Goal: Check status: Check status

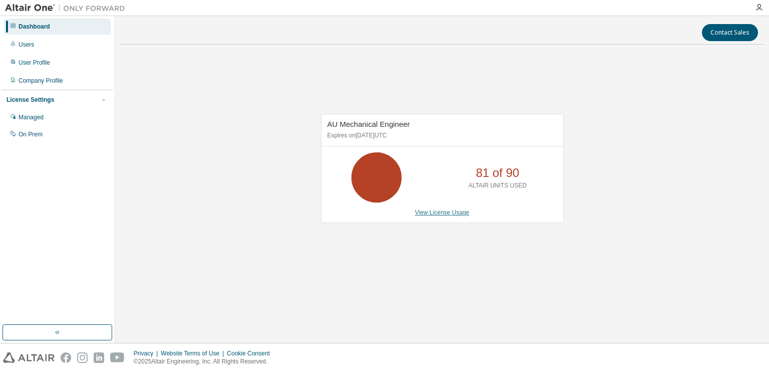
click at [445, 212] on link "View License Usage" at bounding box center [442, 212] width 55 height 7
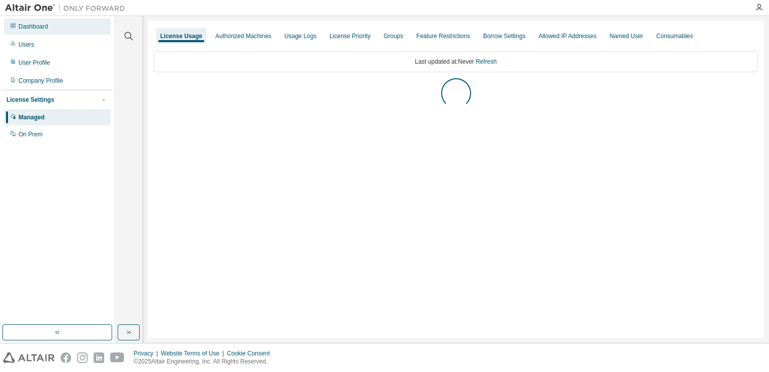
click at [24, 28] on div "Dashboard" at bounding box center [34, 27] width 30 height 8
